Goal: Navigation & Orientation: Find specific page/section

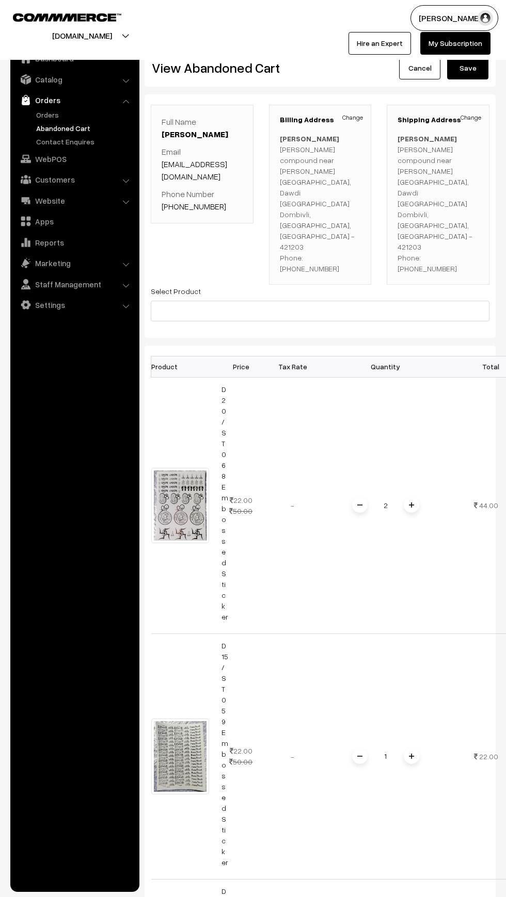
scroll to position [2408, 0]
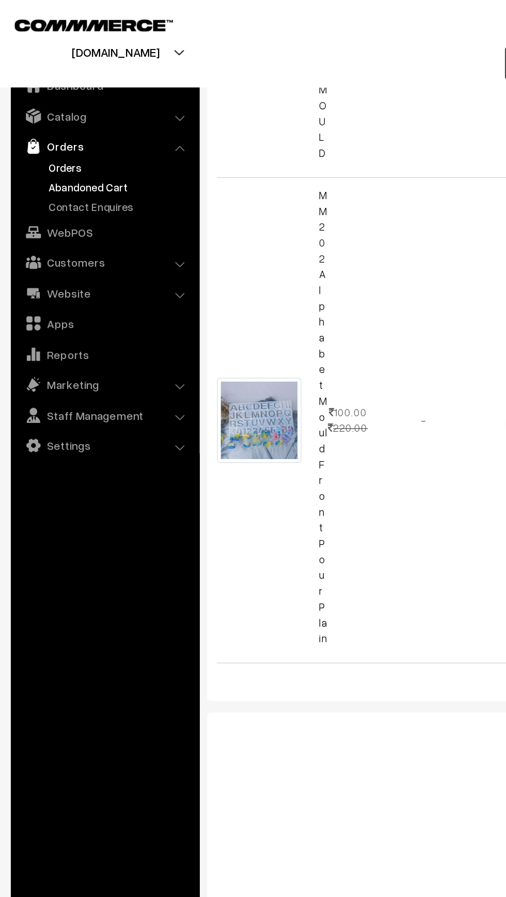
click at [38, 116] on link "Orders" at bounding box center [85, 114] width 102 height 11
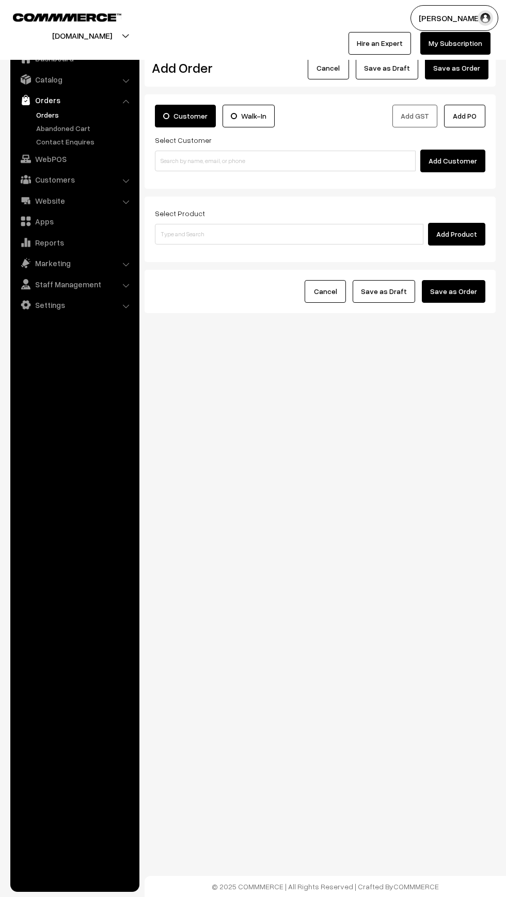
click at [109, 422] on ul "Dashboard Catalog" at bounding box center [74, 466] width 129 height 851
click at [26, 100] on img at bounding box center [26, 100] width 10 height 10
click at [36, 114] on link "Orders" at bounding box center [85, 114] width 102 height 11
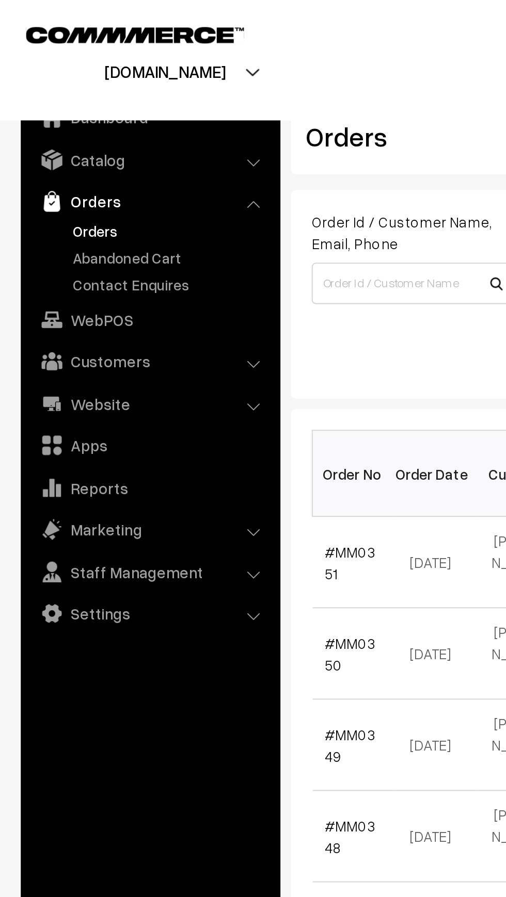
click at [39, 120] on link "Orders" at bounding box center [85, 114] width 102 height 11
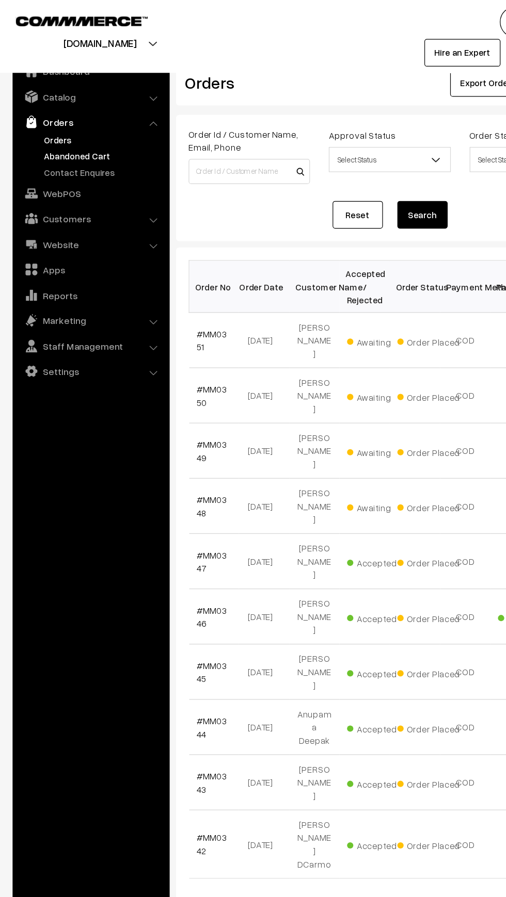
click at [37, 128] on link "Abandoned Cart" at bounding box center [85, 128] width 102 height 11
